Goal: Navigation & Orientation: Find specific page/section

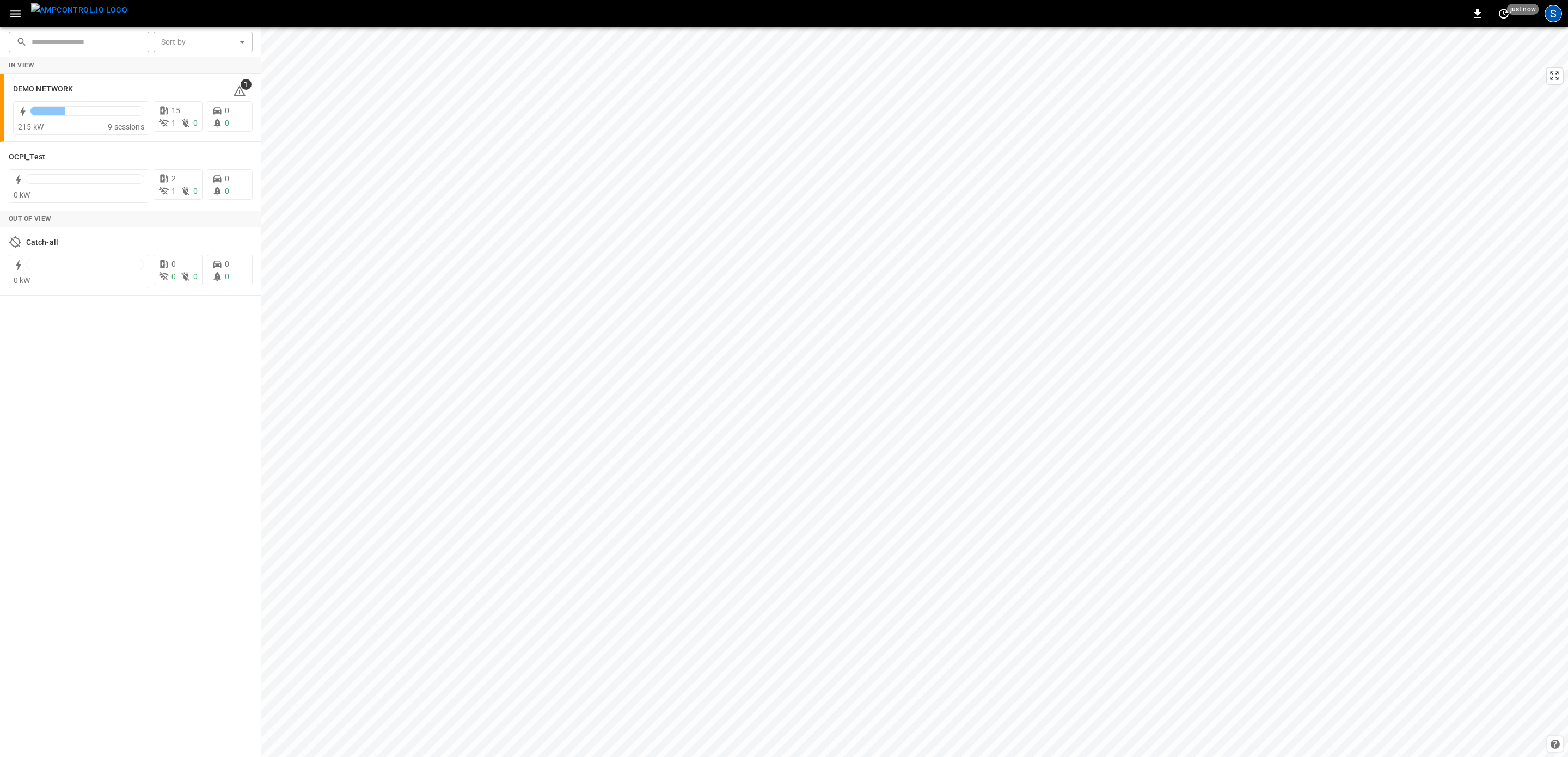
click at [1546, 15] on div "S" at bounding box center [1553, 13] width 18 height 18
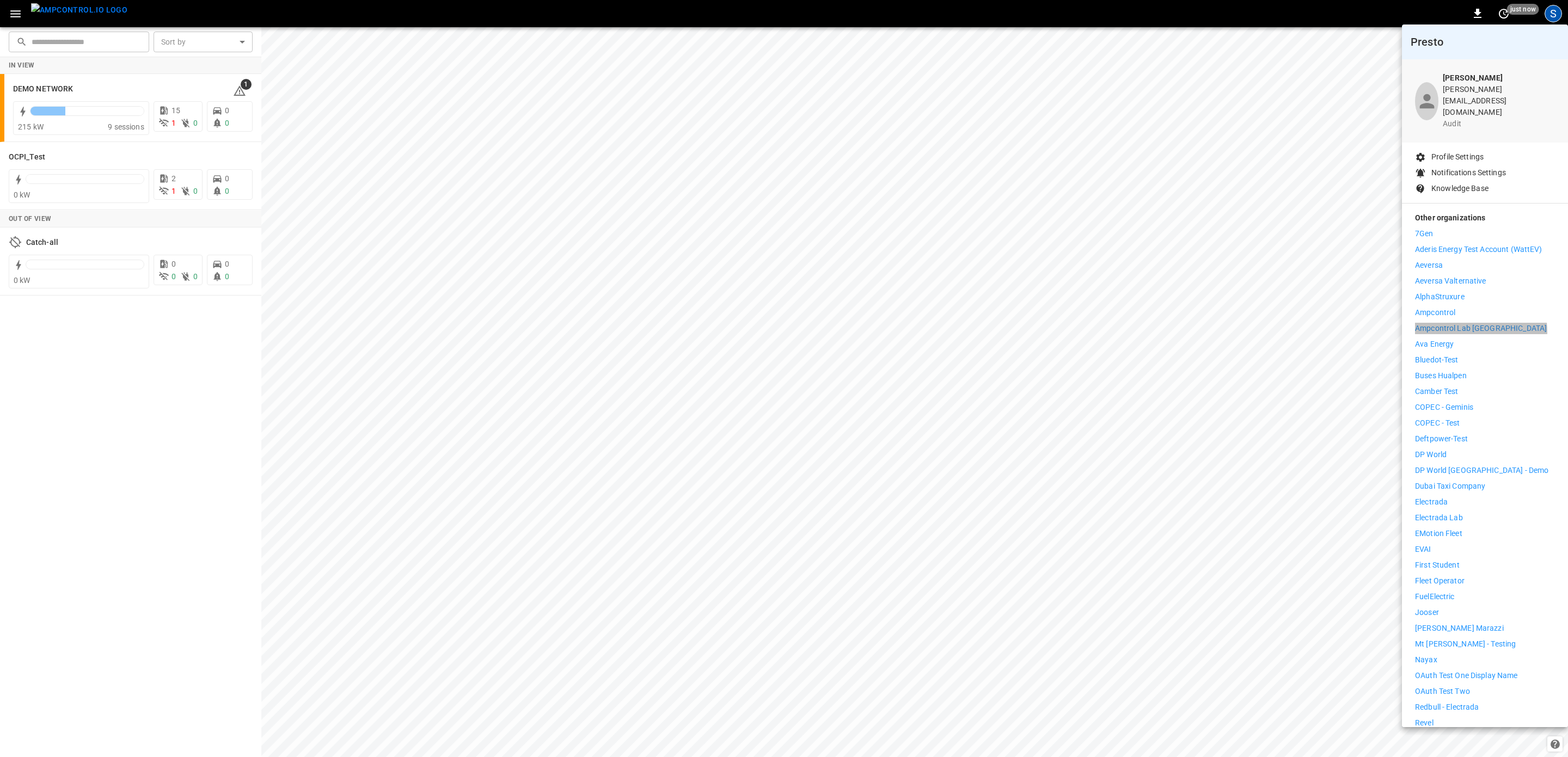
click at [1461, 323] on p "Ampcontrol Lab [GEOGRAPHIC_DATA]" at bounding box center [1480, 328] width 132 height 12
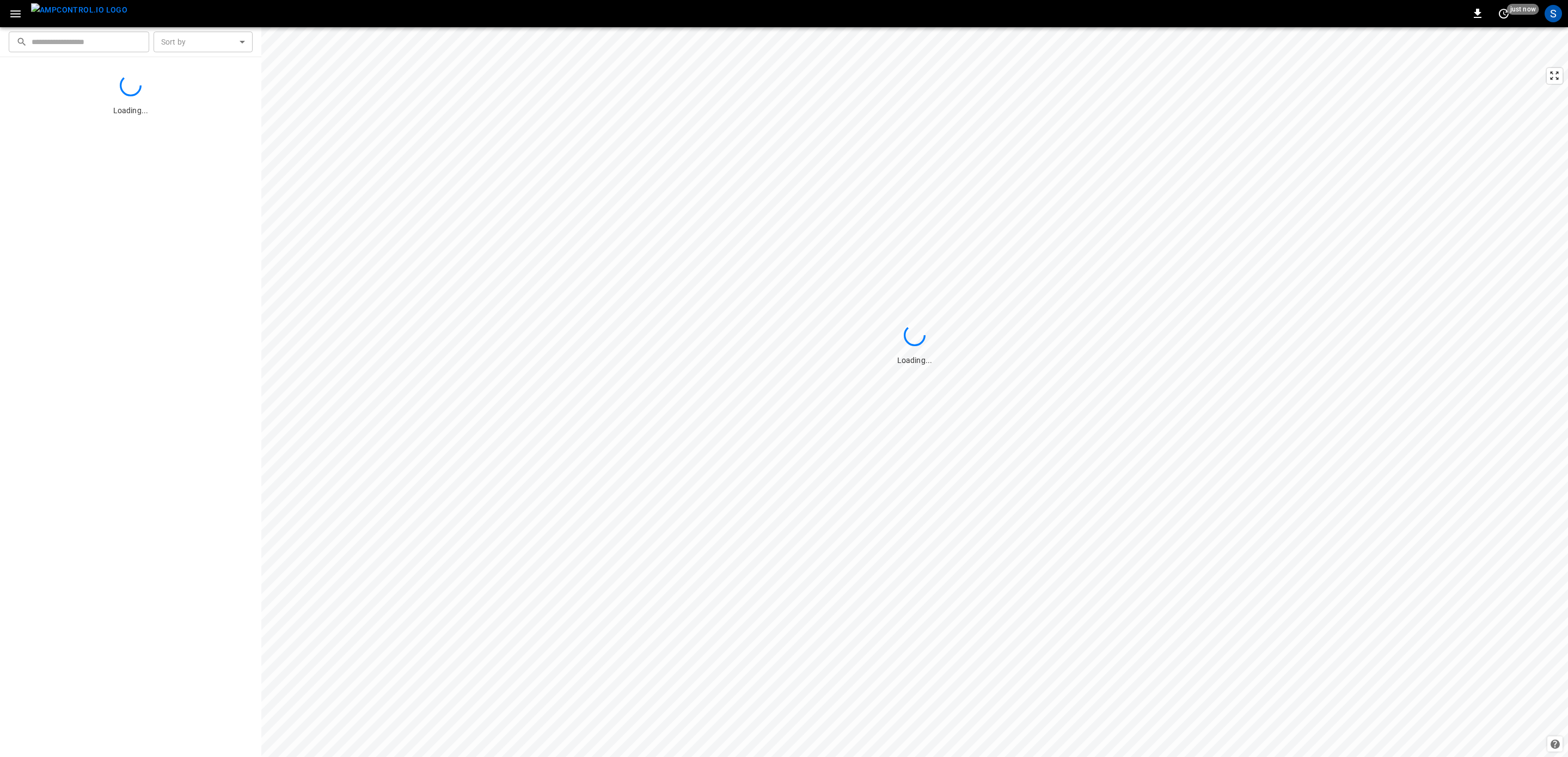
click at [18, 16] on icon "button" at bounding box center [15, 13] width 10 height 7
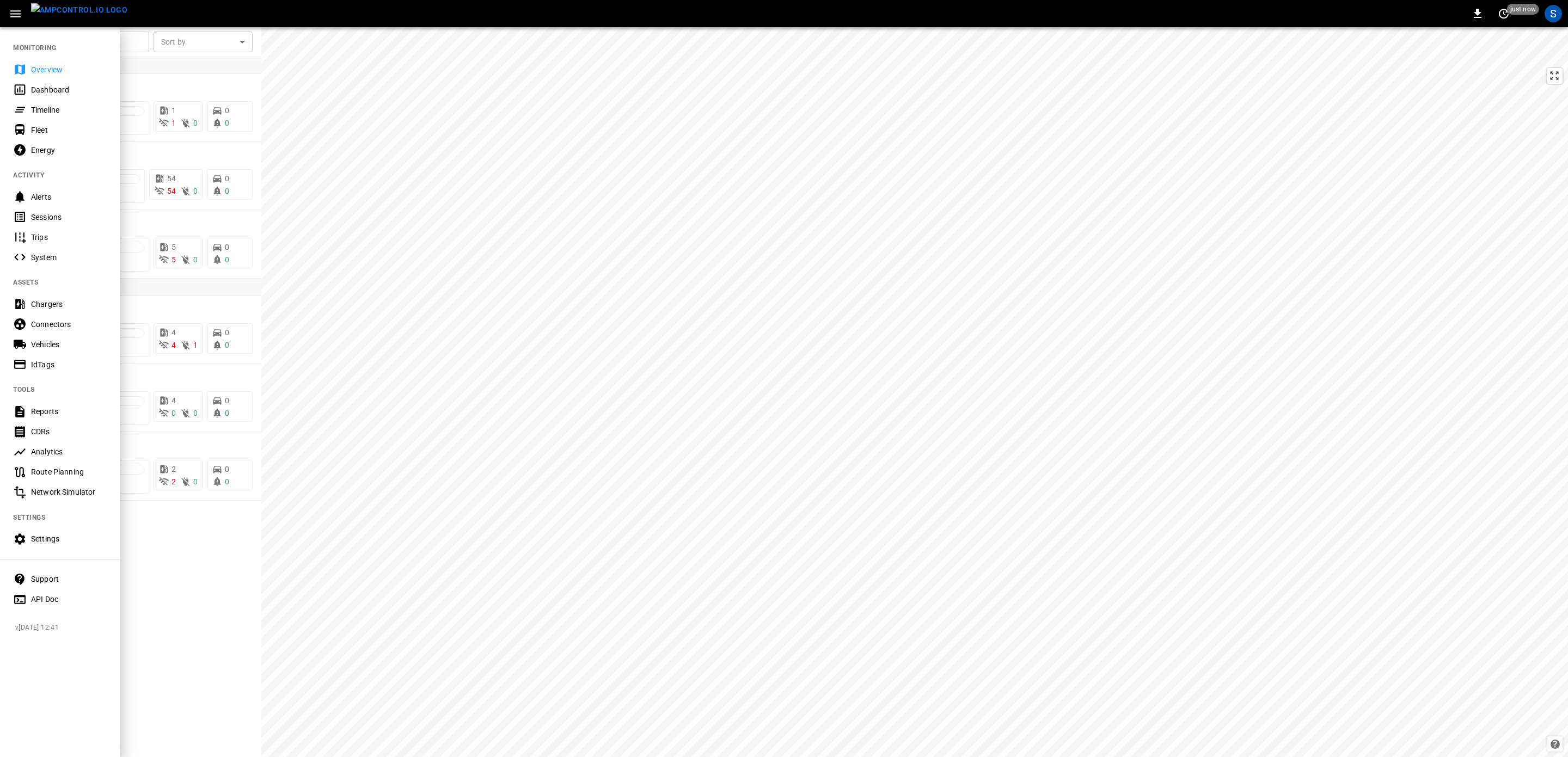
click at [89, 545] on div "Settings" at bounding box center [60, 539] width 120 height 20
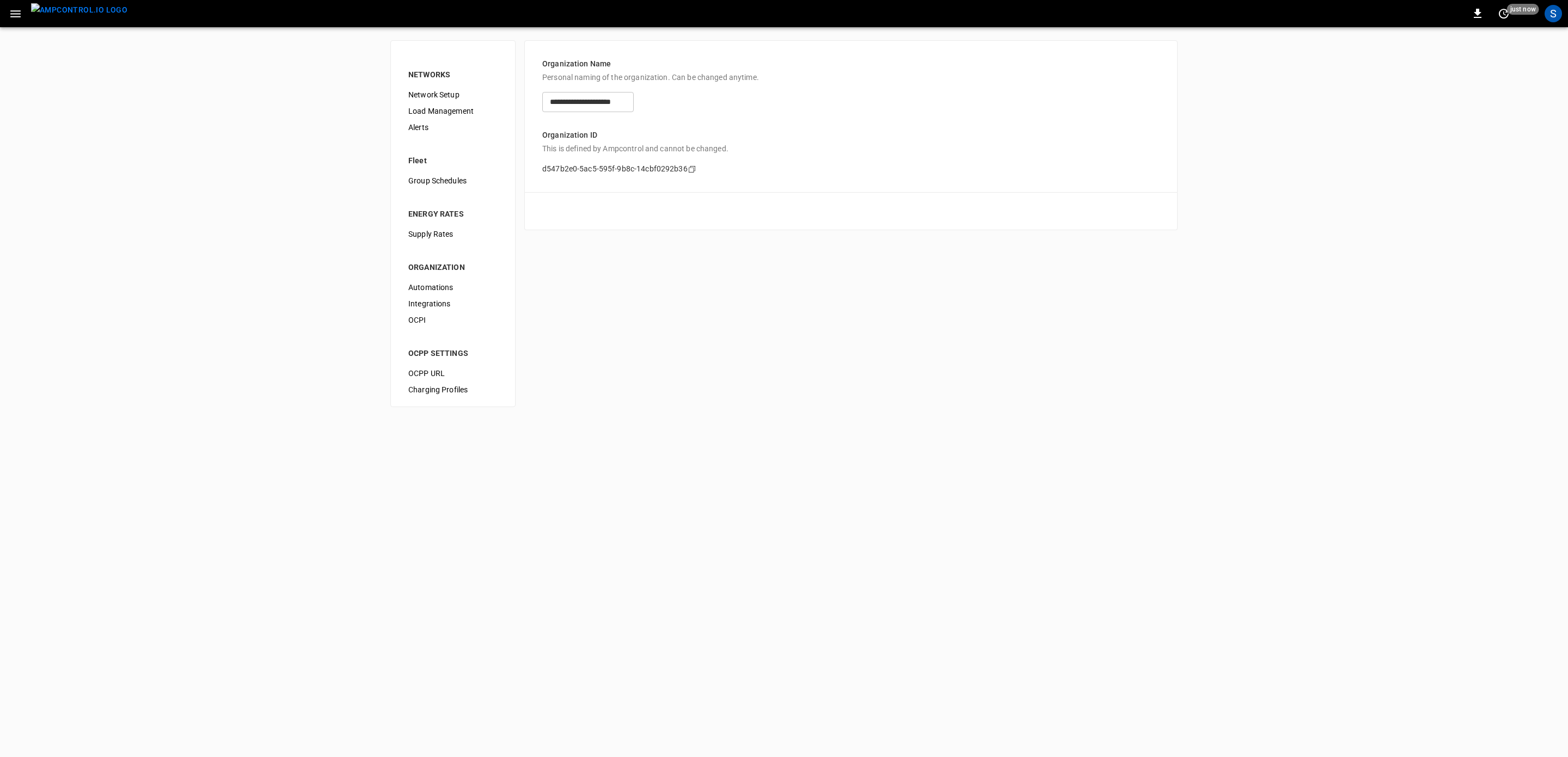
click at [88, 17] on img "menu" at bounding box center [79, 10] width 96 height 14
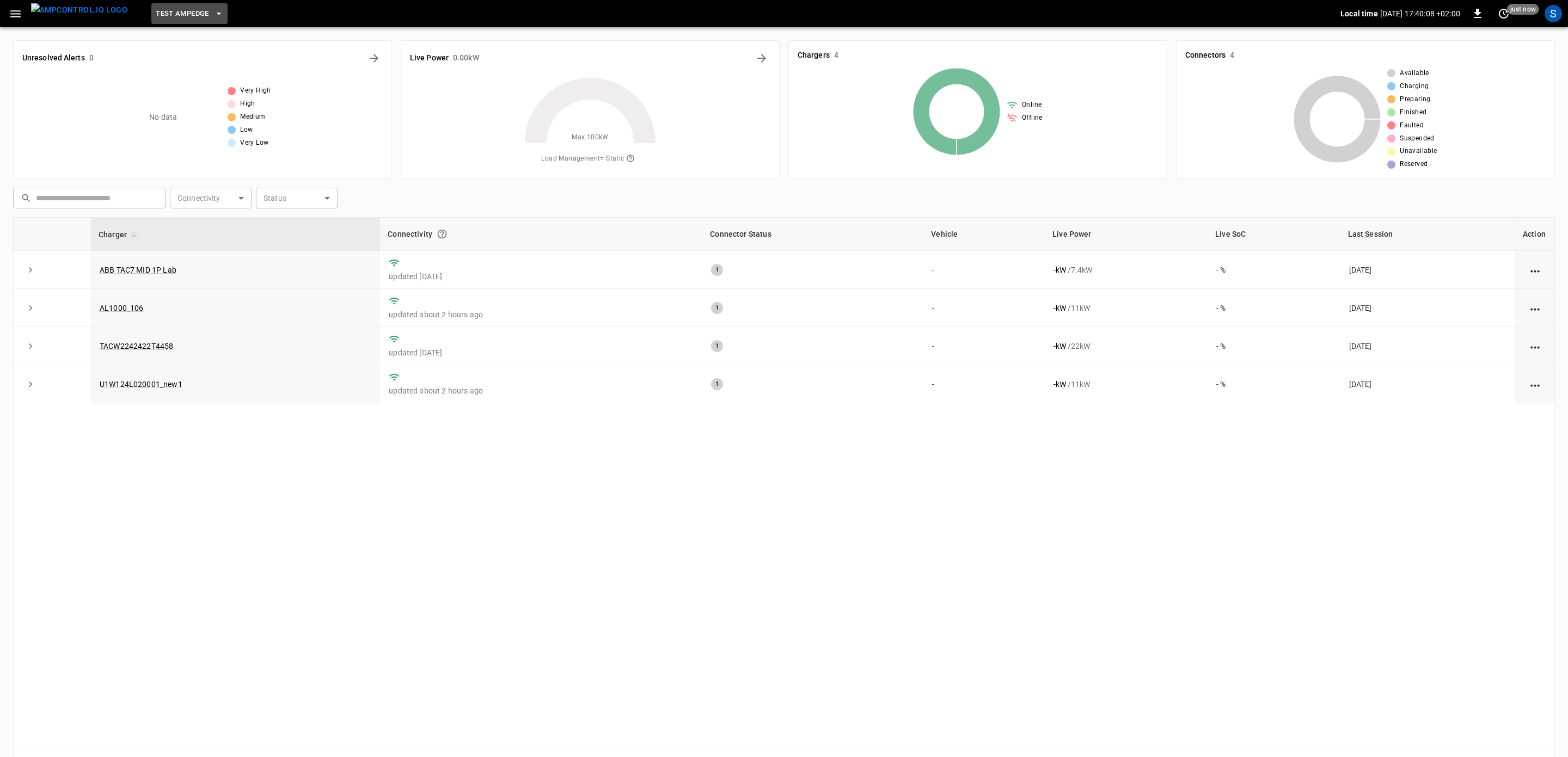
click at [213, 19] on icon "button" at bounding box center [219, 14] width 11 height 11
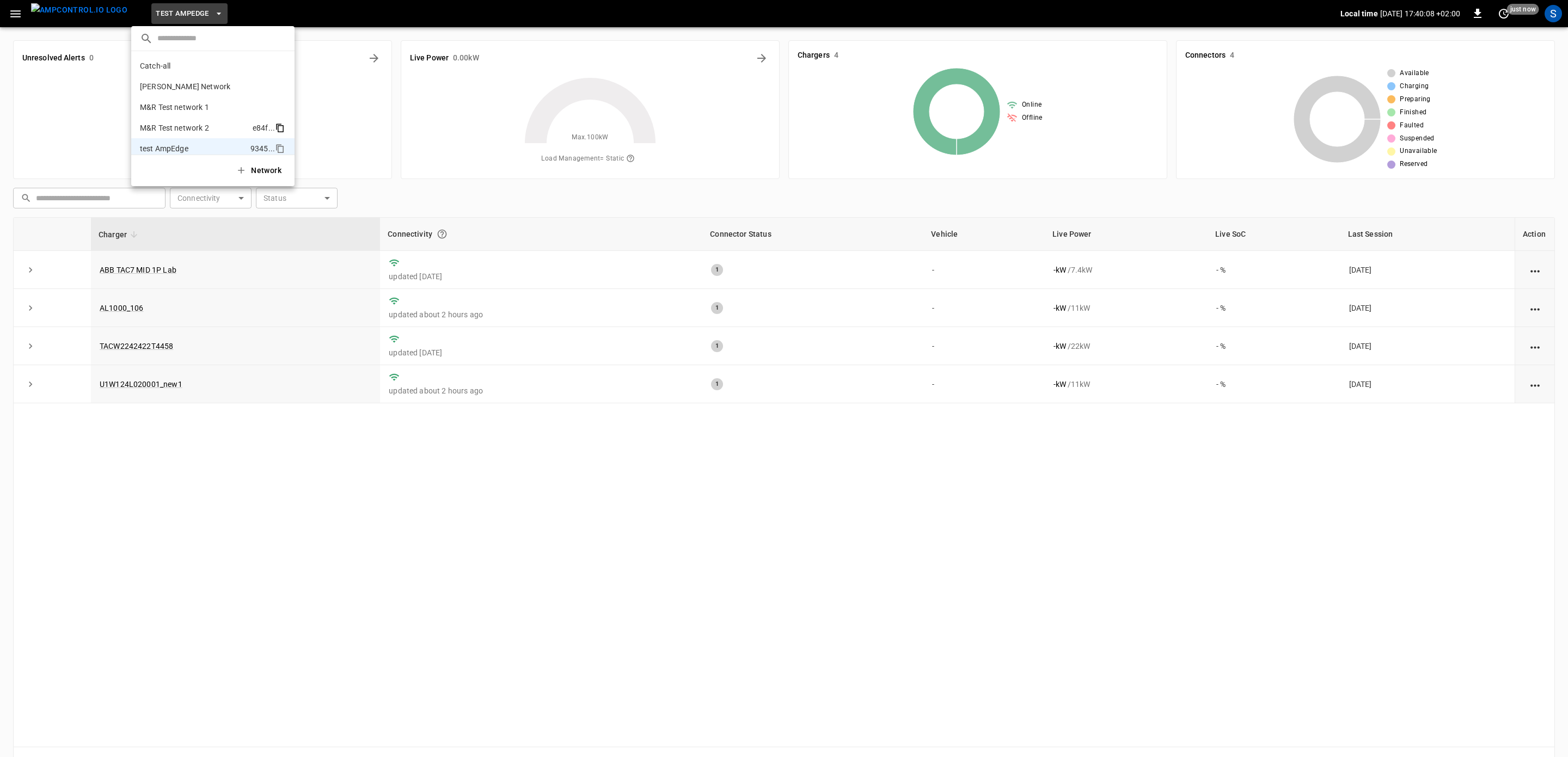
scroll to position [29, 0]
click at [279, 119] on icon "copy" at bounding box center [281, 119] width 6 height 7
click at [1548, 16] on div at bounding box center [784, 378] width 1568 height 757
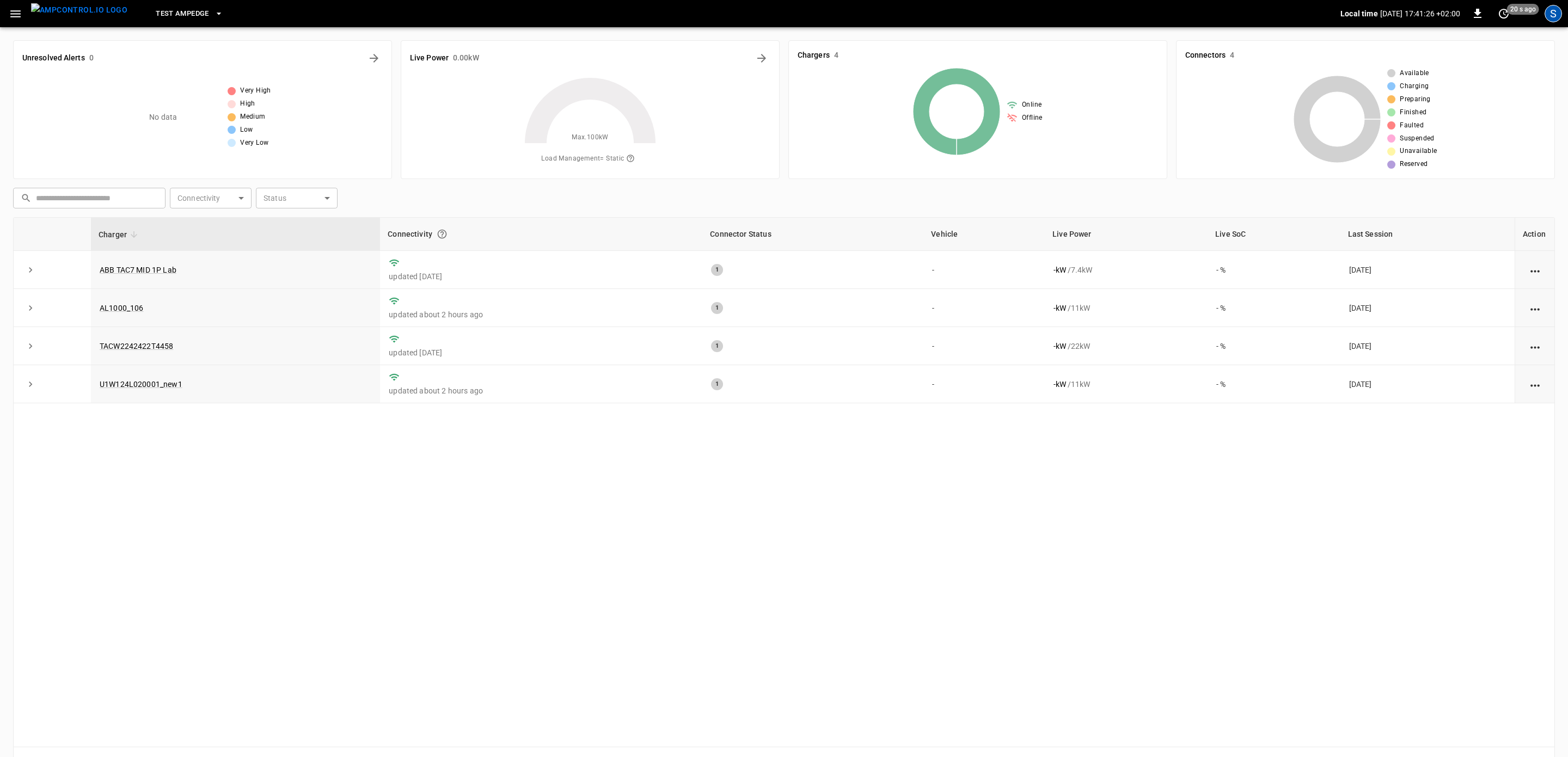
click at [1548, 10] on div "S" at bounding box center [1553, 13] width 18 height 18
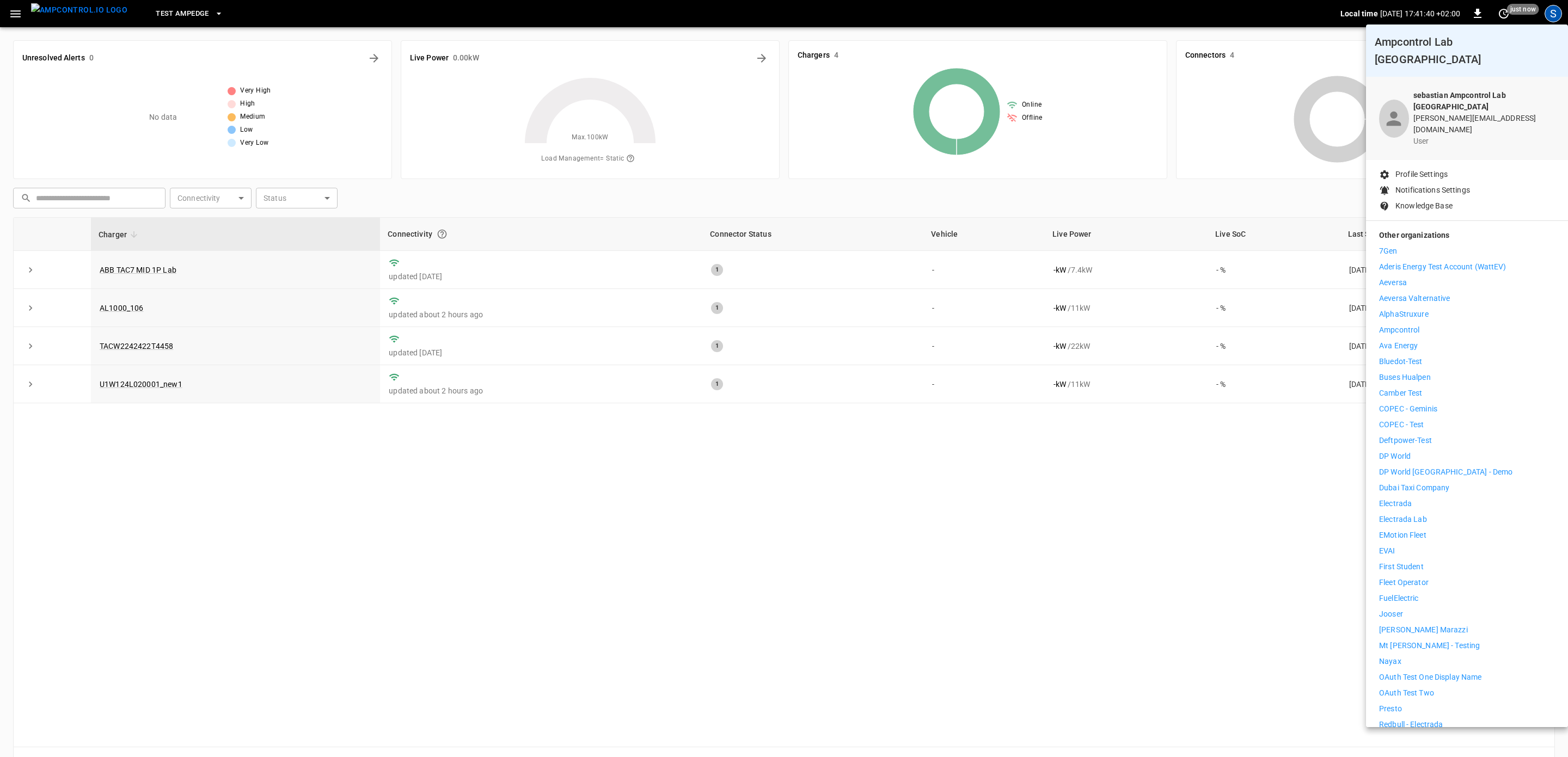
click at [203, 12] on div at bounding box center [784, 378] width 1568 height 757
